Goal: Task Accomplishment & Management: Manage account settings

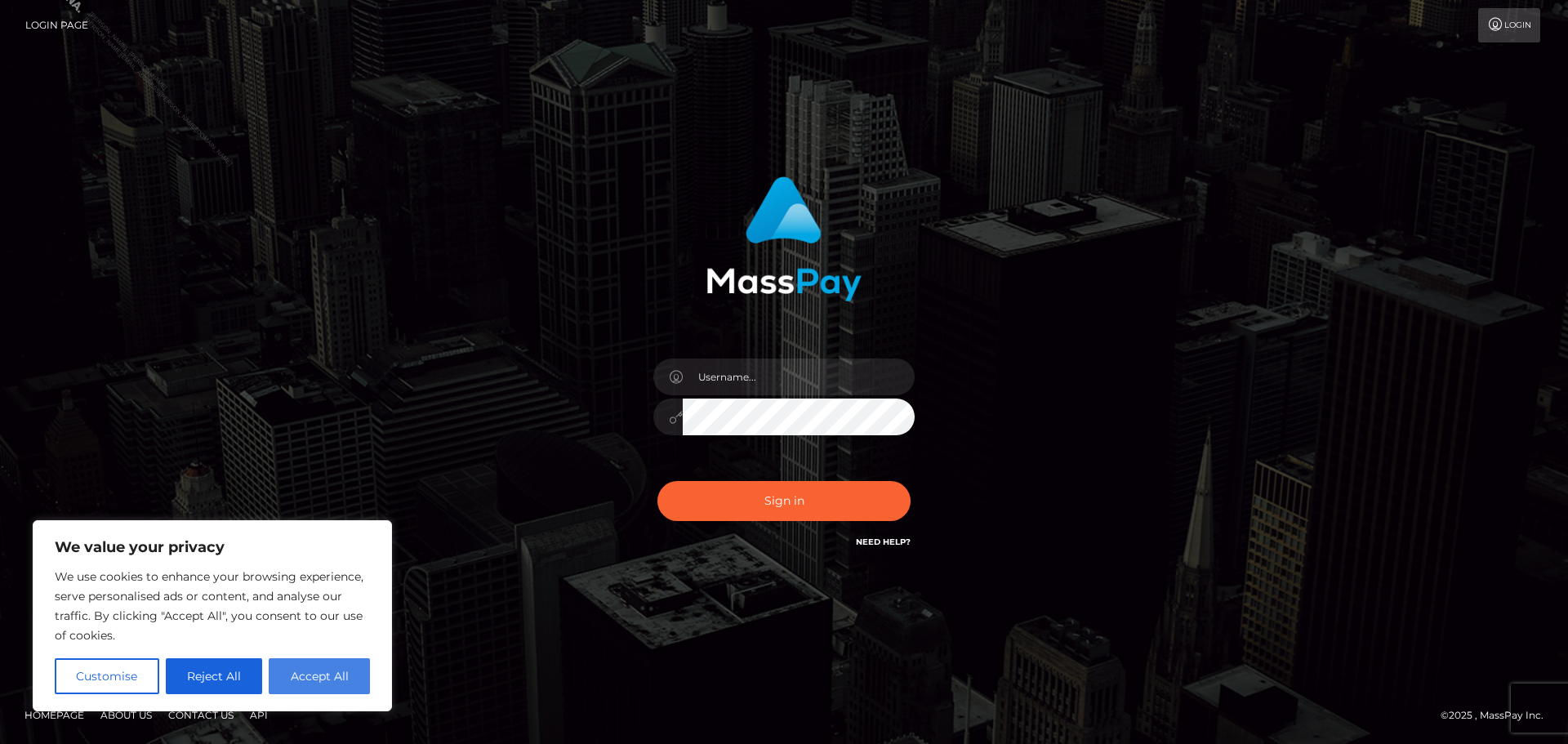
drag, startPoint x: 343, startPoint y: 673, endPoint x: 727, endPoint y: 227, distance: 588.5
click at [344, 672] on button "Accept All" at bounding box center [320, 676] width 101 height 36
checkbox input "true"
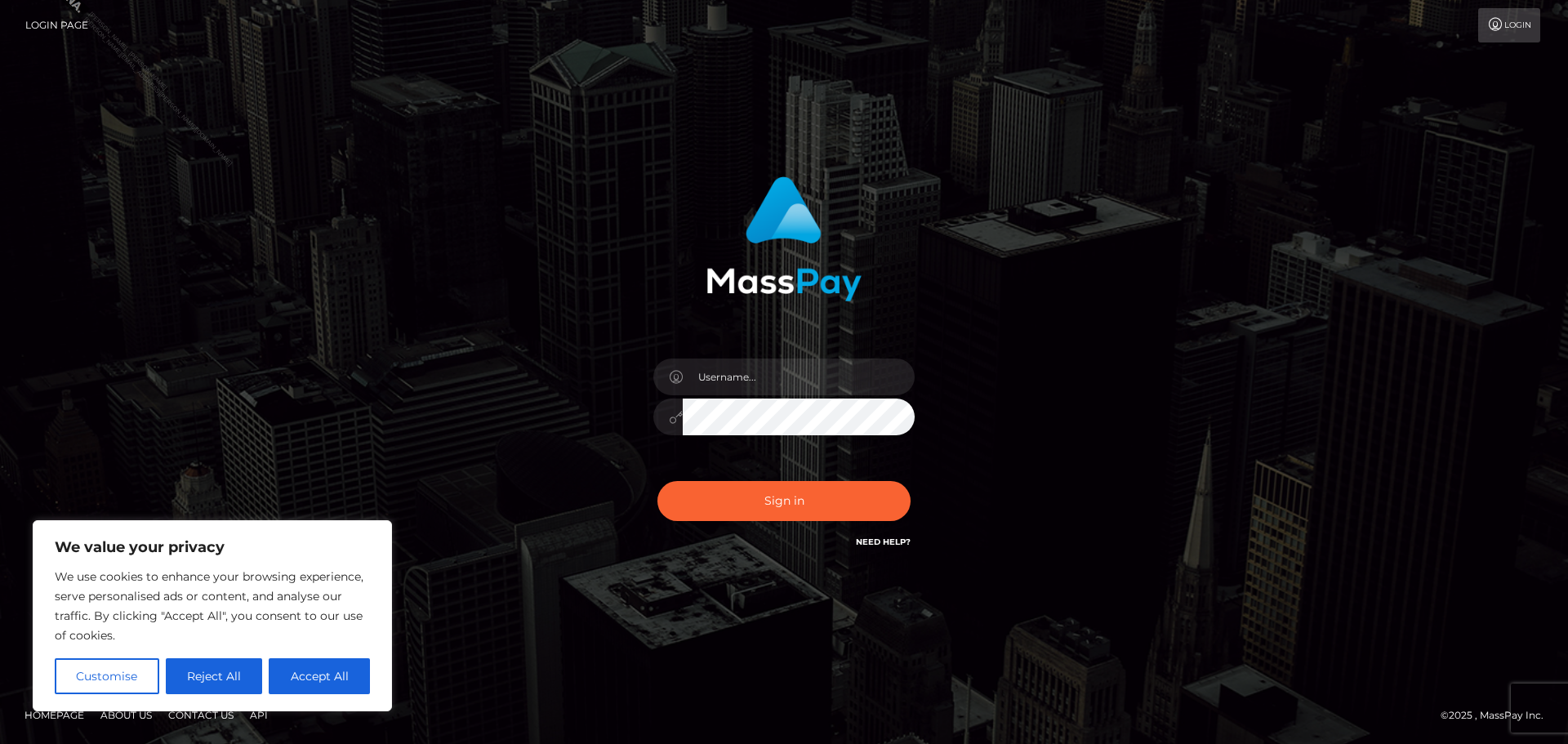
checkbox input "true"
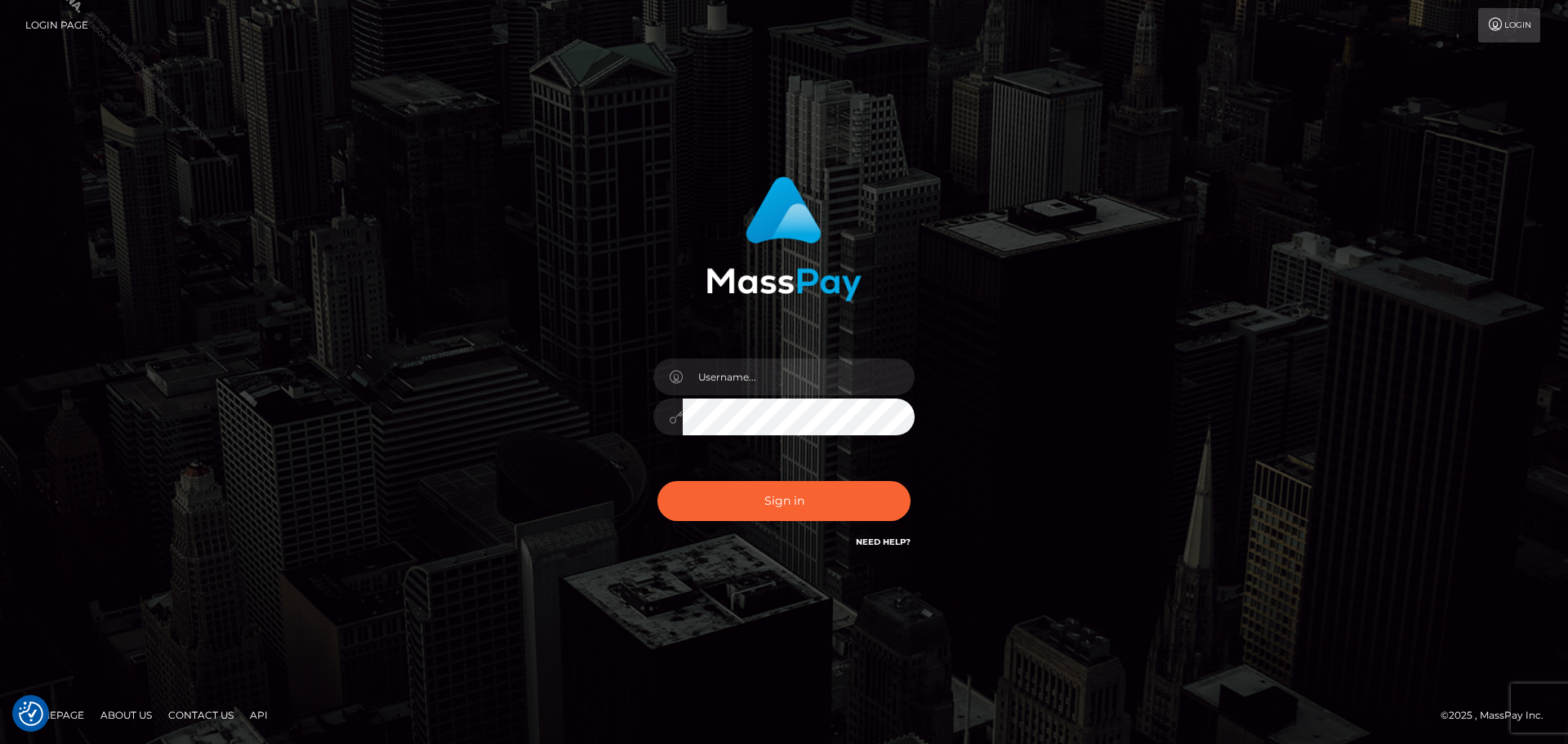
click at [1060, 83] on div "Sign in" at bounding box center [784, 372] width 1568 height 661
click at [775, 382] on input "text" at bounding box center [798, 377] width 232 height 37
type input "Philip.Silversocial"
click at [658, 481] on button "Sign in" at bounding box center [784, 500] width 253 height 40
click at [773, 387] on input "text" at bounding box center [798, 377] width 232 height 37
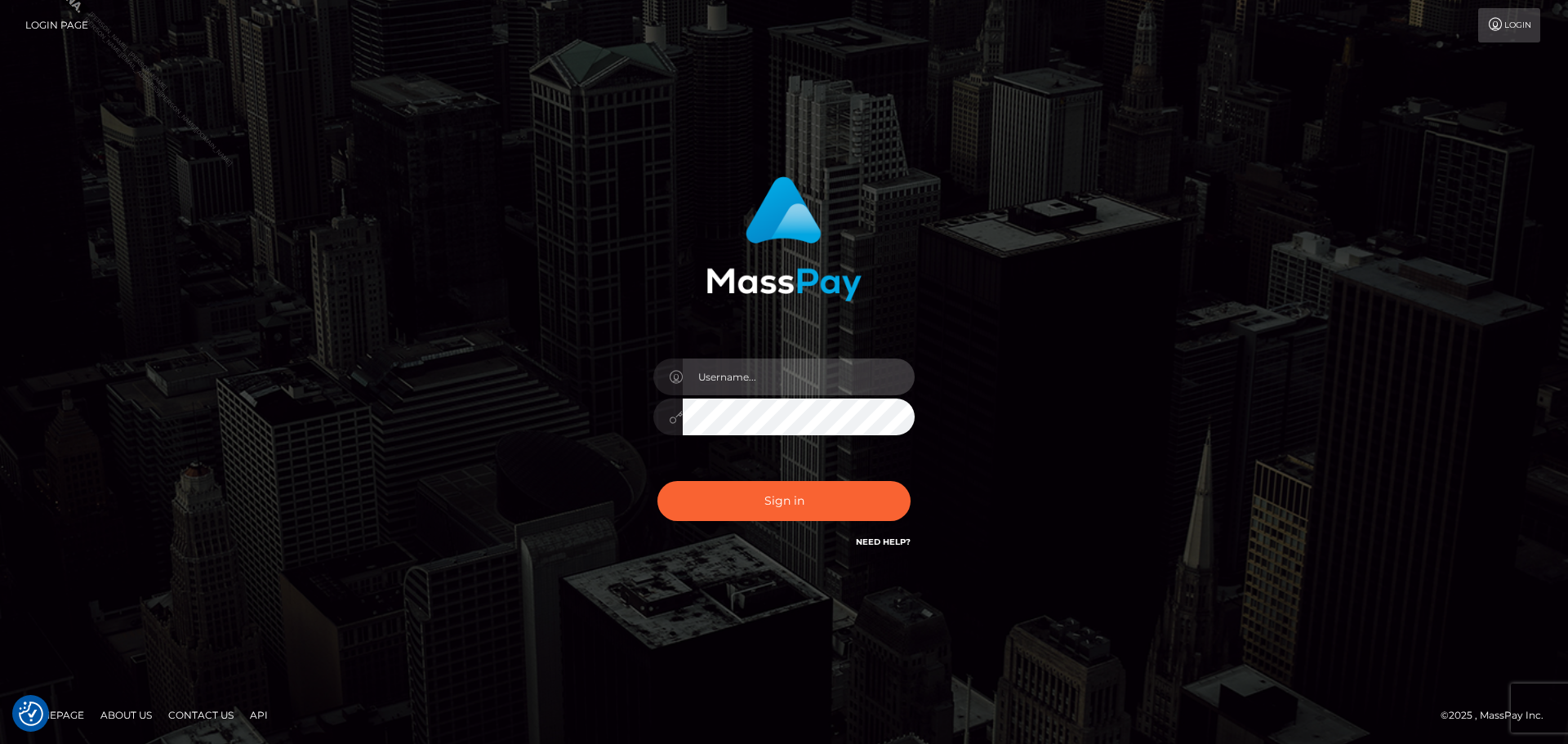
type input "Philip.Silversocial"
click at [658, 481] on button "Sign in" at bounding box center [784, 500] width 253 height 40
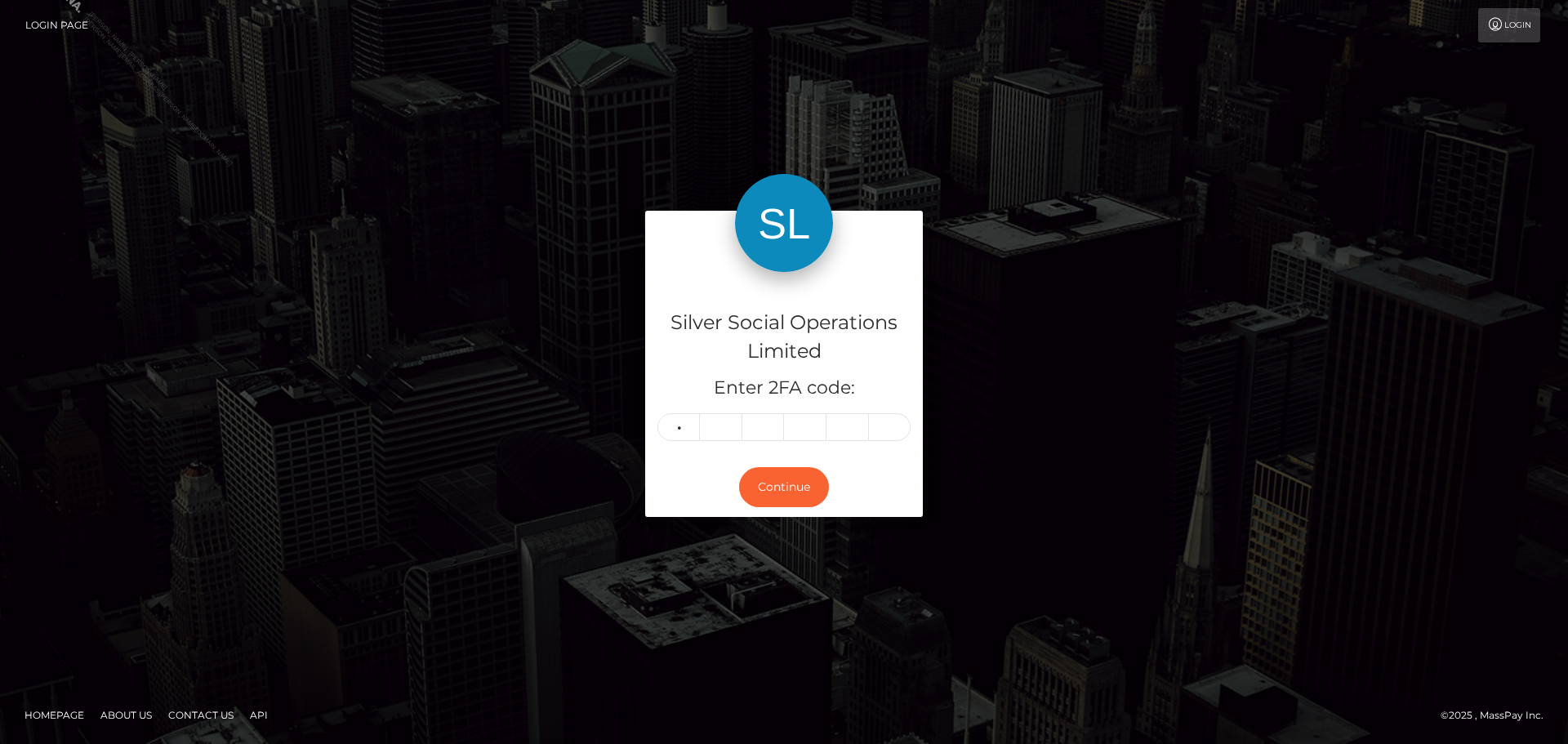
type input "1"
type input "3"
type input "2"
type input "4"
type input "8"
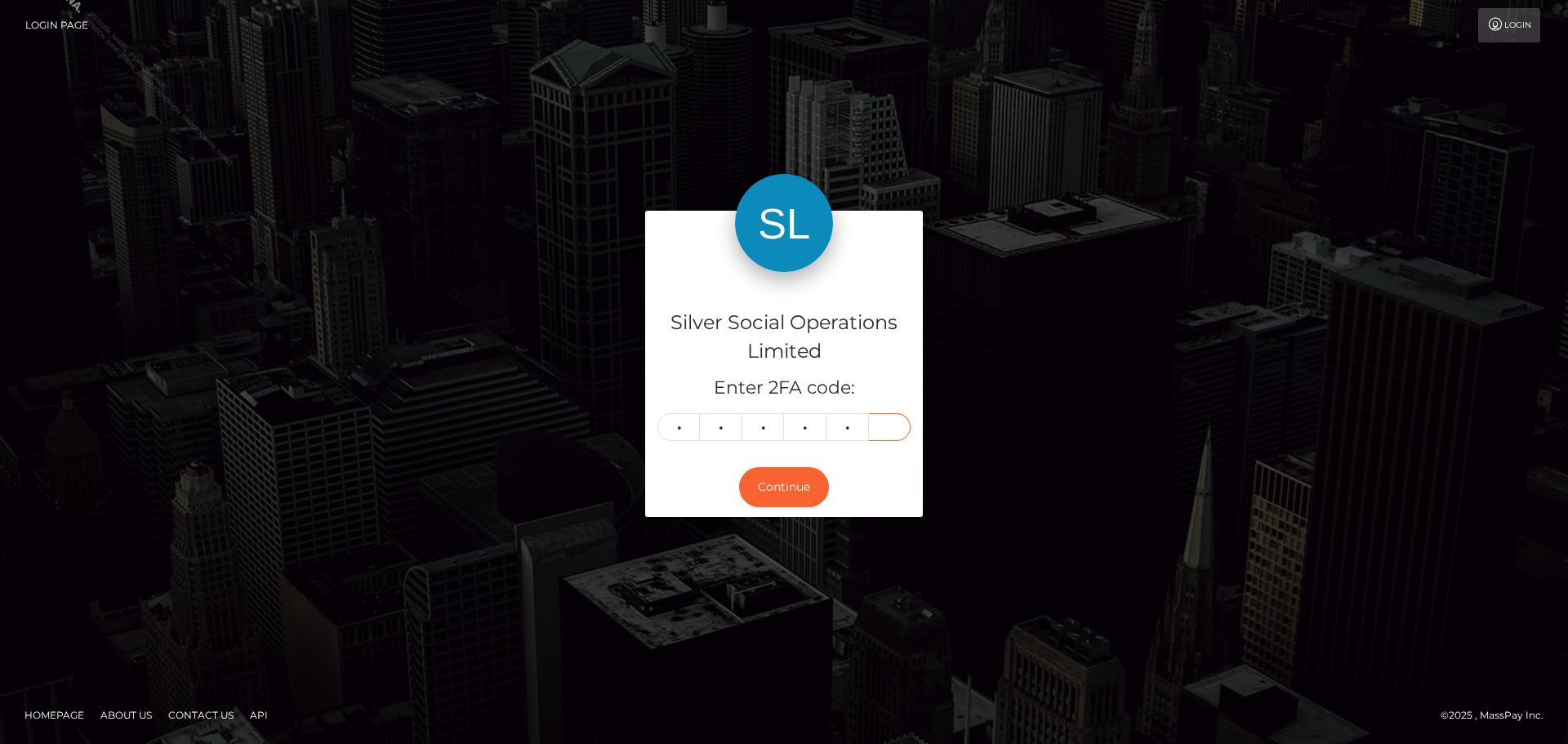
type input "7"
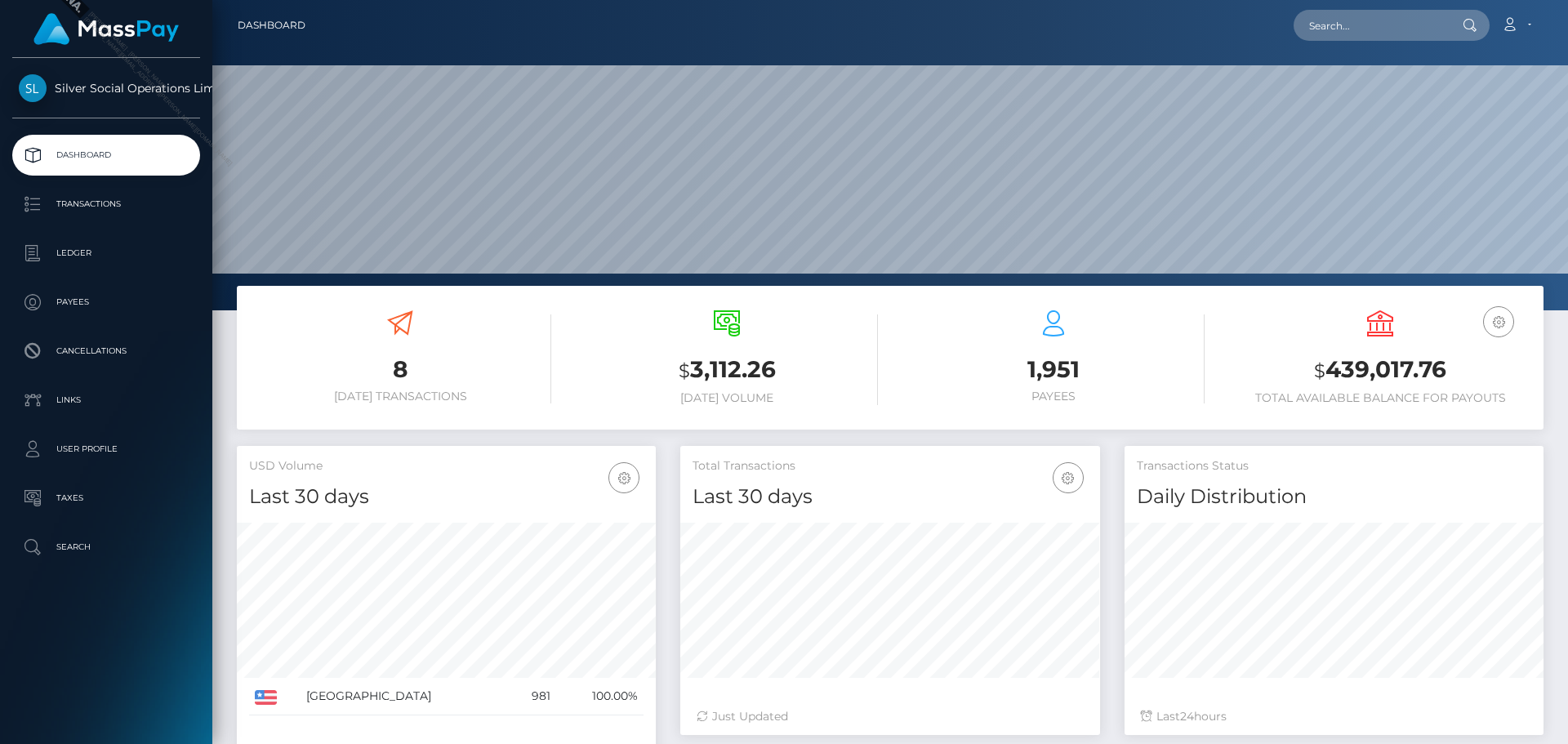
scroll to position [290, 420]
drag, startPoint x: 1387, startPoint y: 371, endPoint x: 1337, endPoint y: 371, distance: 50.0
click at [1337, 371] on h3 "$ 439,017.76" at bounding box center [1380, 371] width 303 height 34
copy h3 "439,017.76"
